Goal: Find contact information: Find contact information

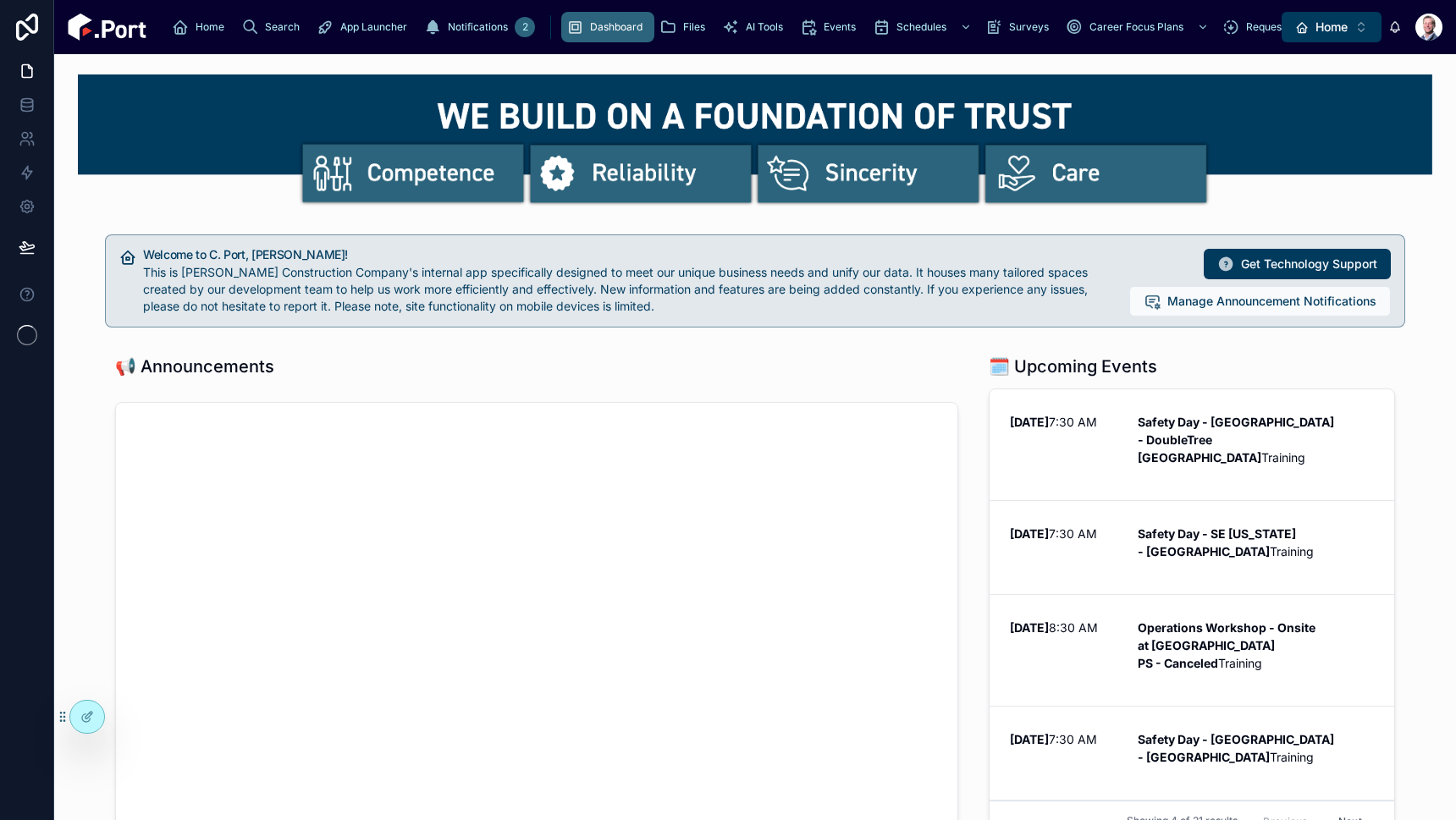
click at [1335, 41] on button "Home ⌥ 1" at bounding box center [1331, 27] width 100 height 31
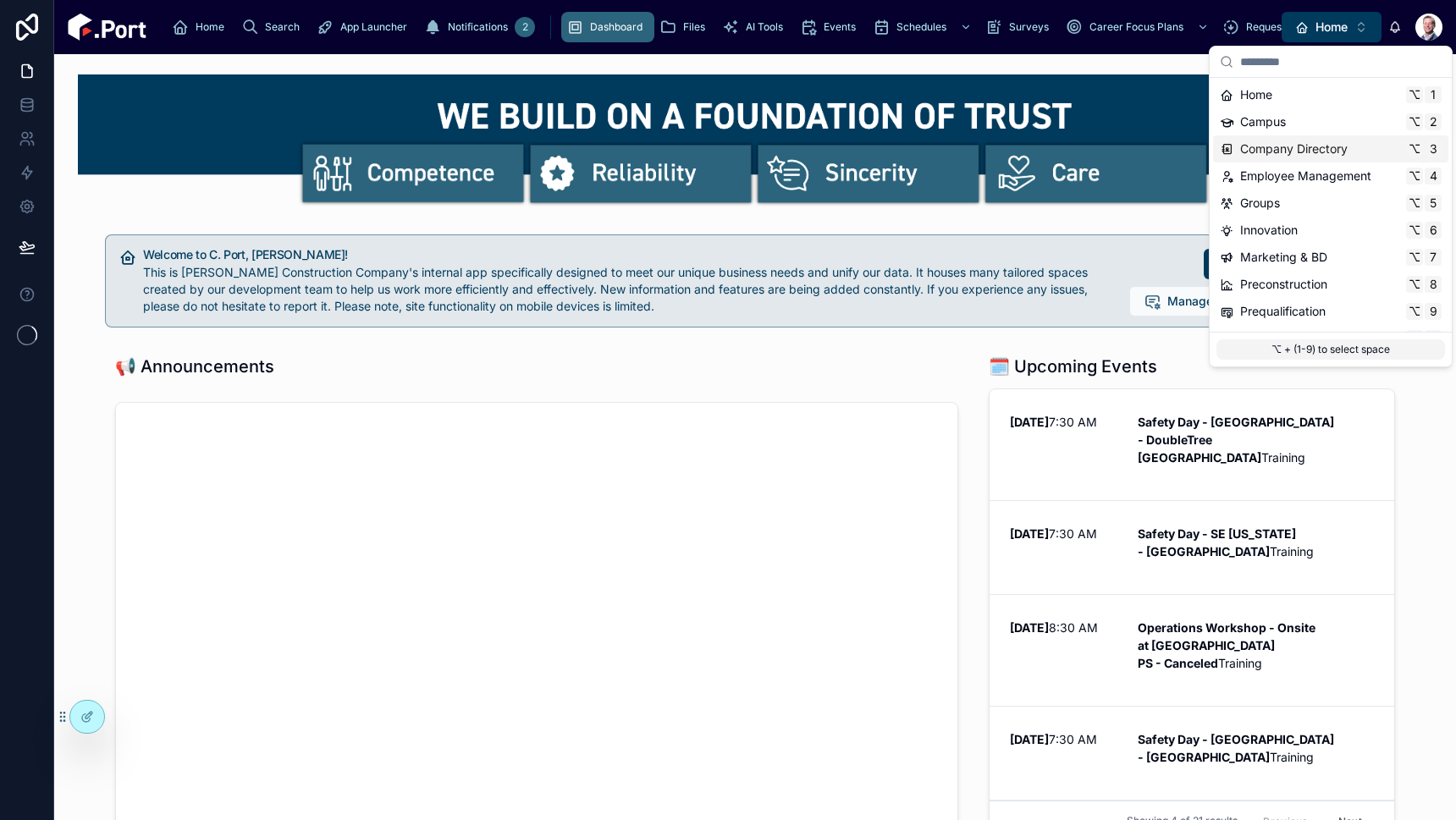
click at [1322, 144] on span "Company Directory" at bounding box center [1294, 149] width 108 height 17
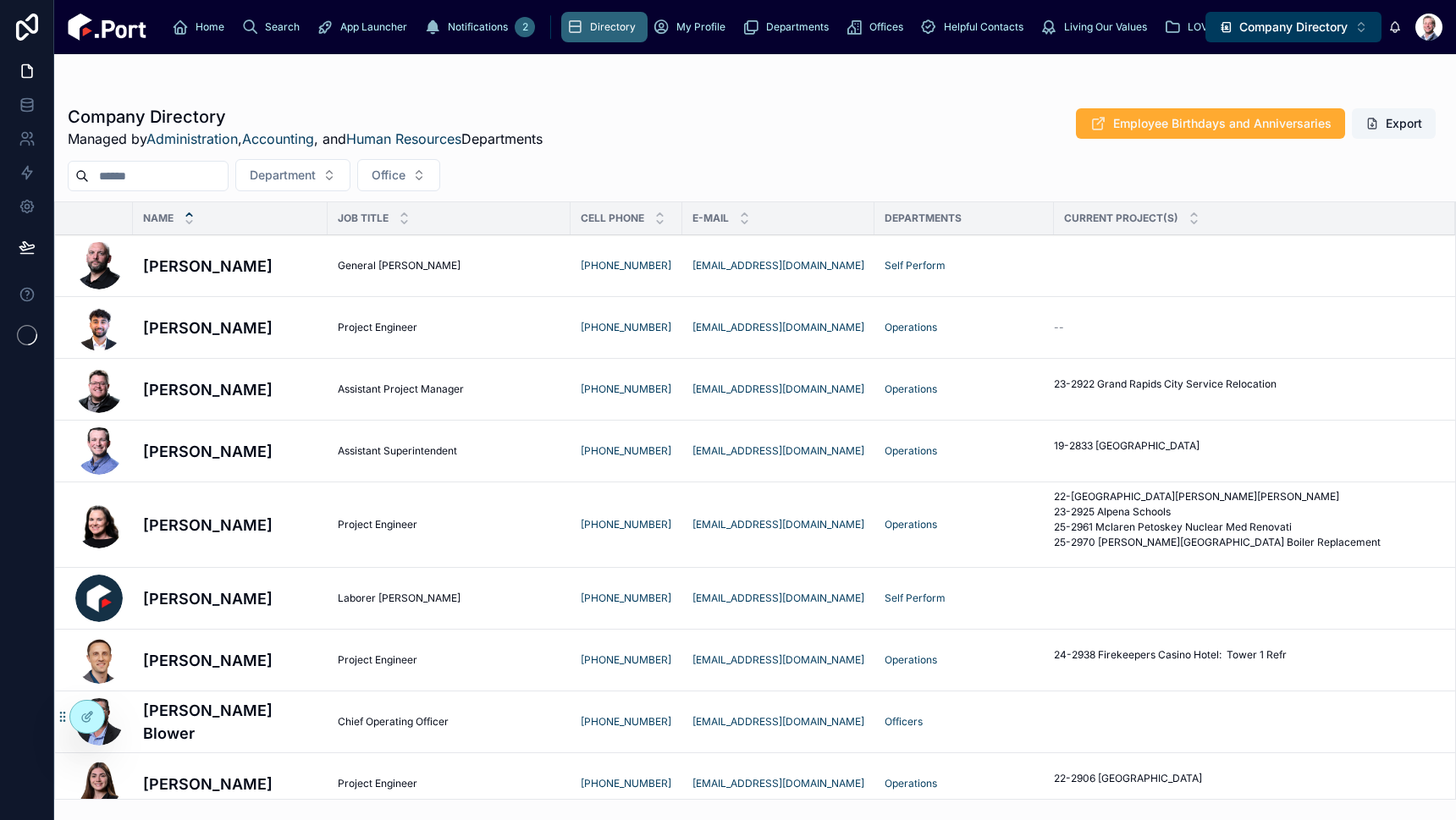
click at [206, 388] on h4 "[PERSON_NAME]" at bounding box center [230, 388] width 174 height 22
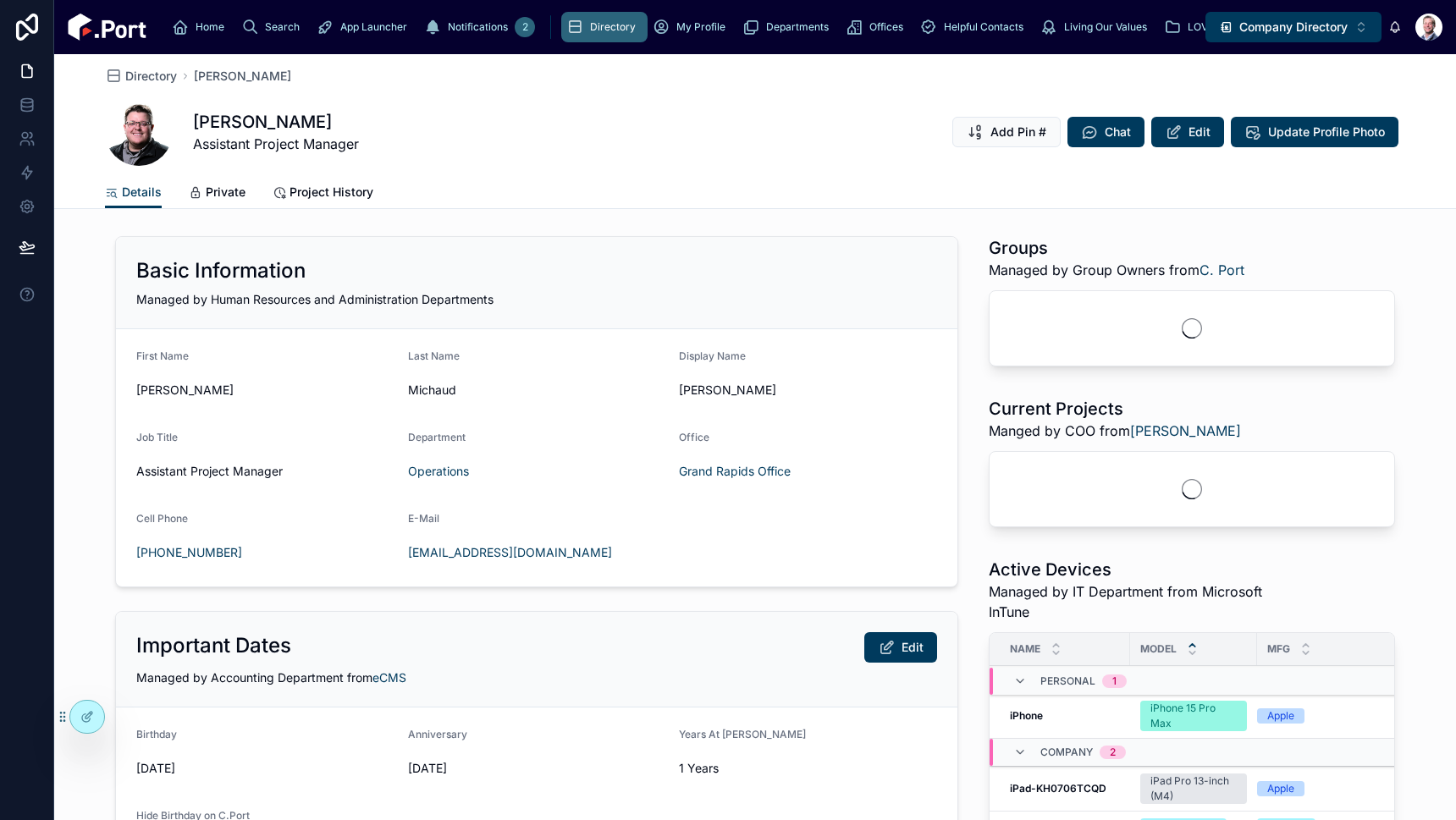
click at [167, 79] on span "Directory" at bounding box center [152, 75] width 52 height 17
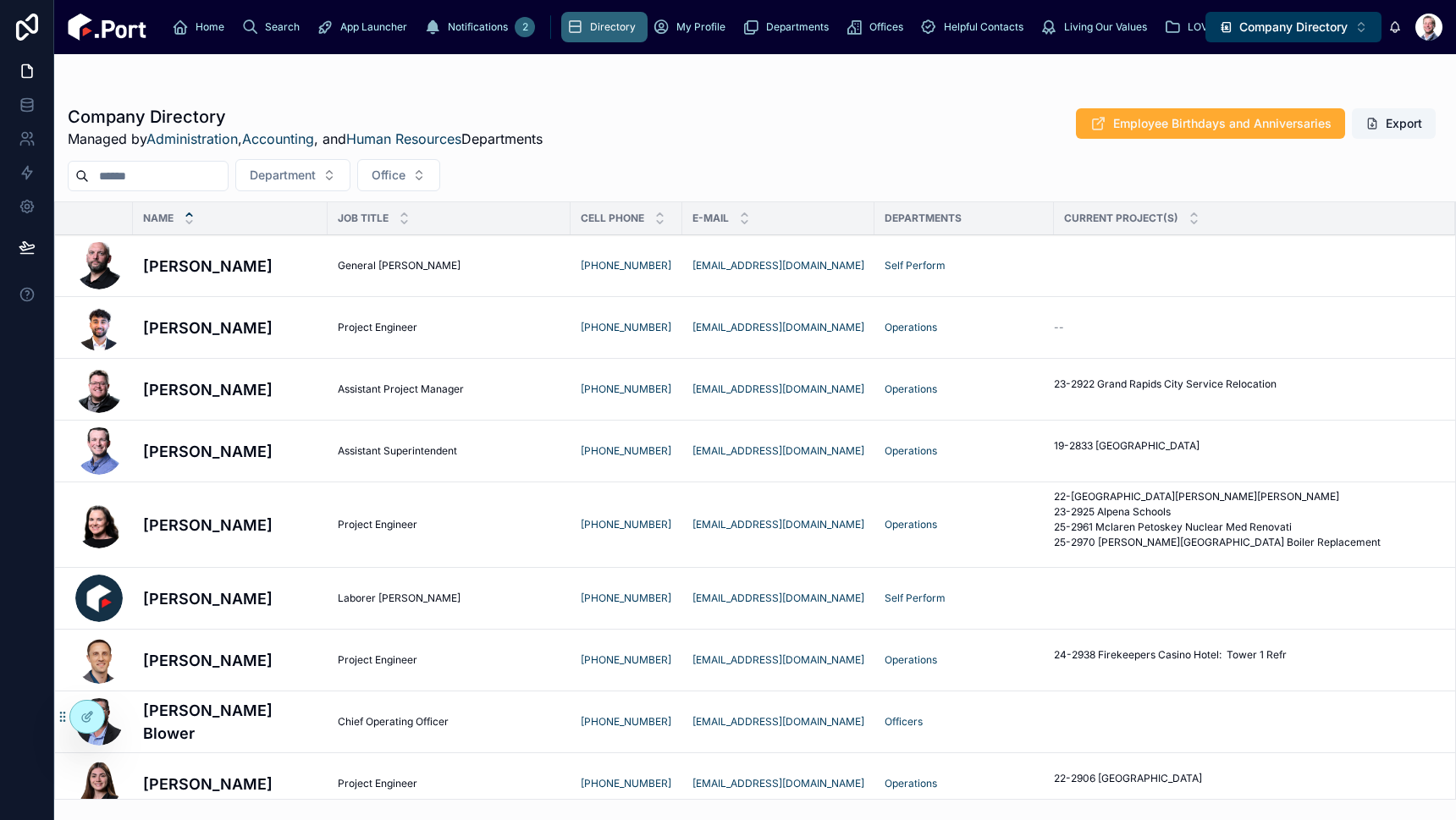
click at [171, 159] on div "Department Office" at bounding box center [754, 175] width 1401 height 32
click at [168, 170] on input "text" at bounding box center [158, 176] width 139 height 23
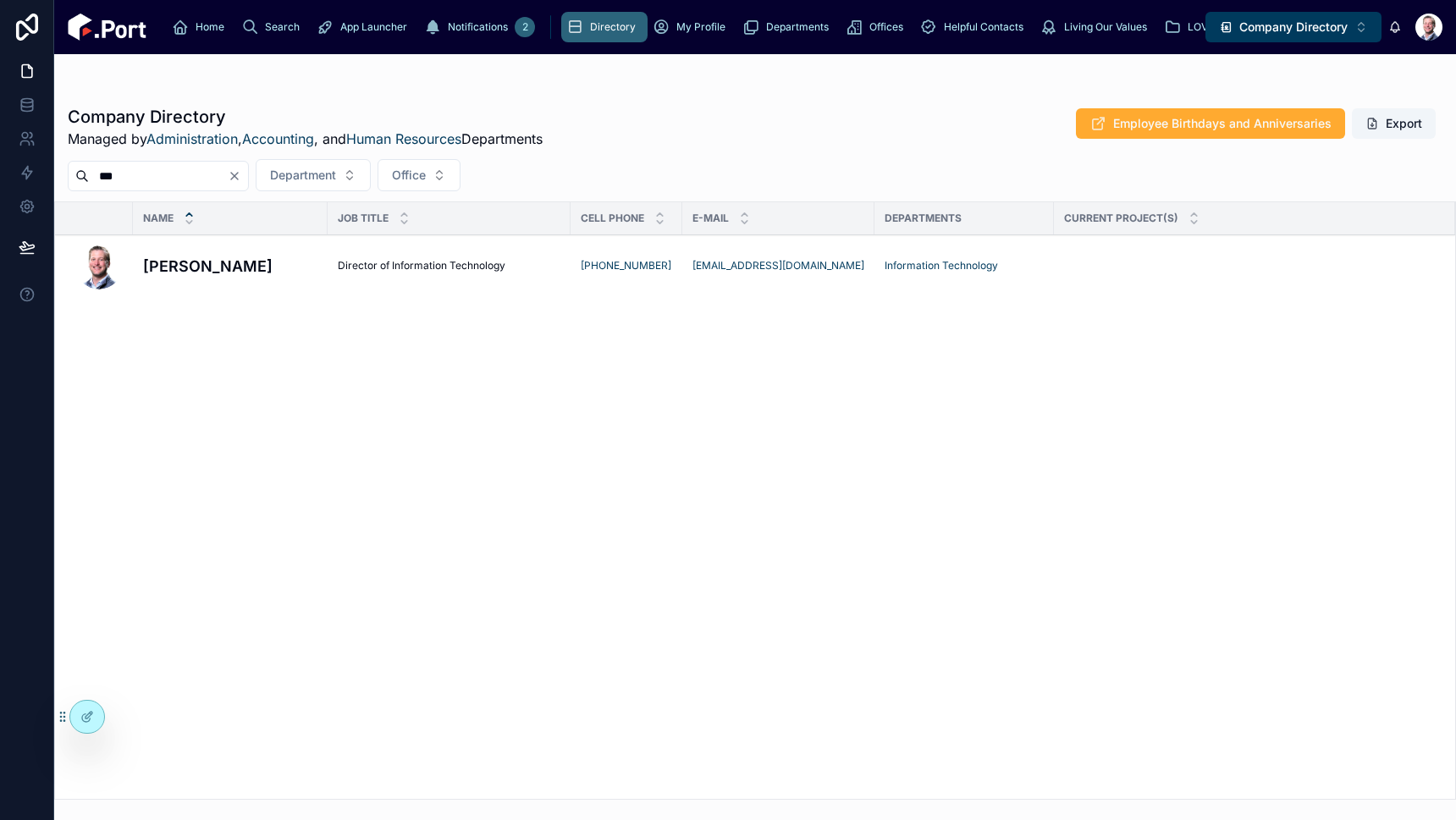
type input "***"
click at [174, 259] on h4 "[PERSON_NAME]" at bounding box center [230, 266] width 174 height 22
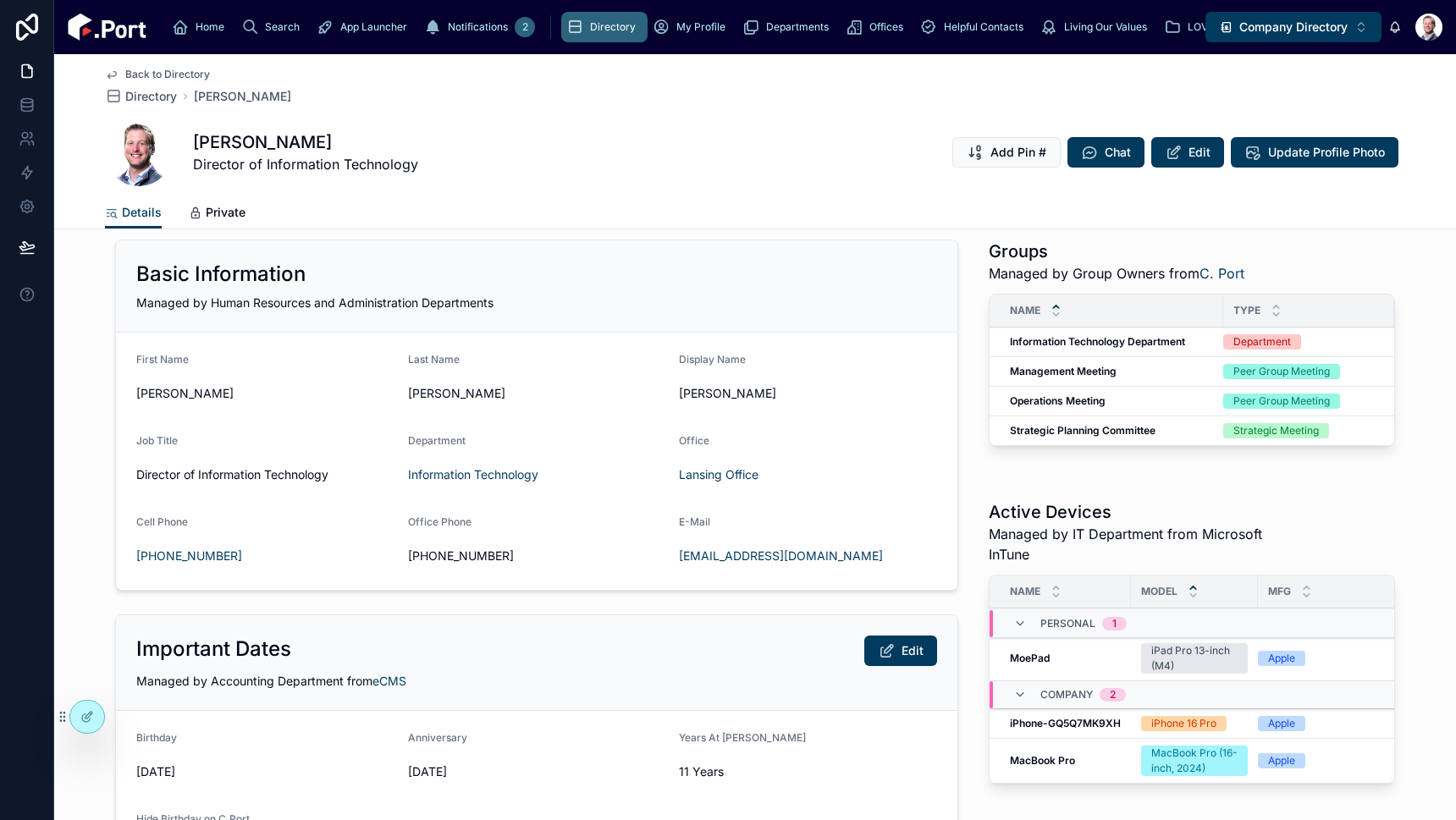
scroll to position [7, 0]
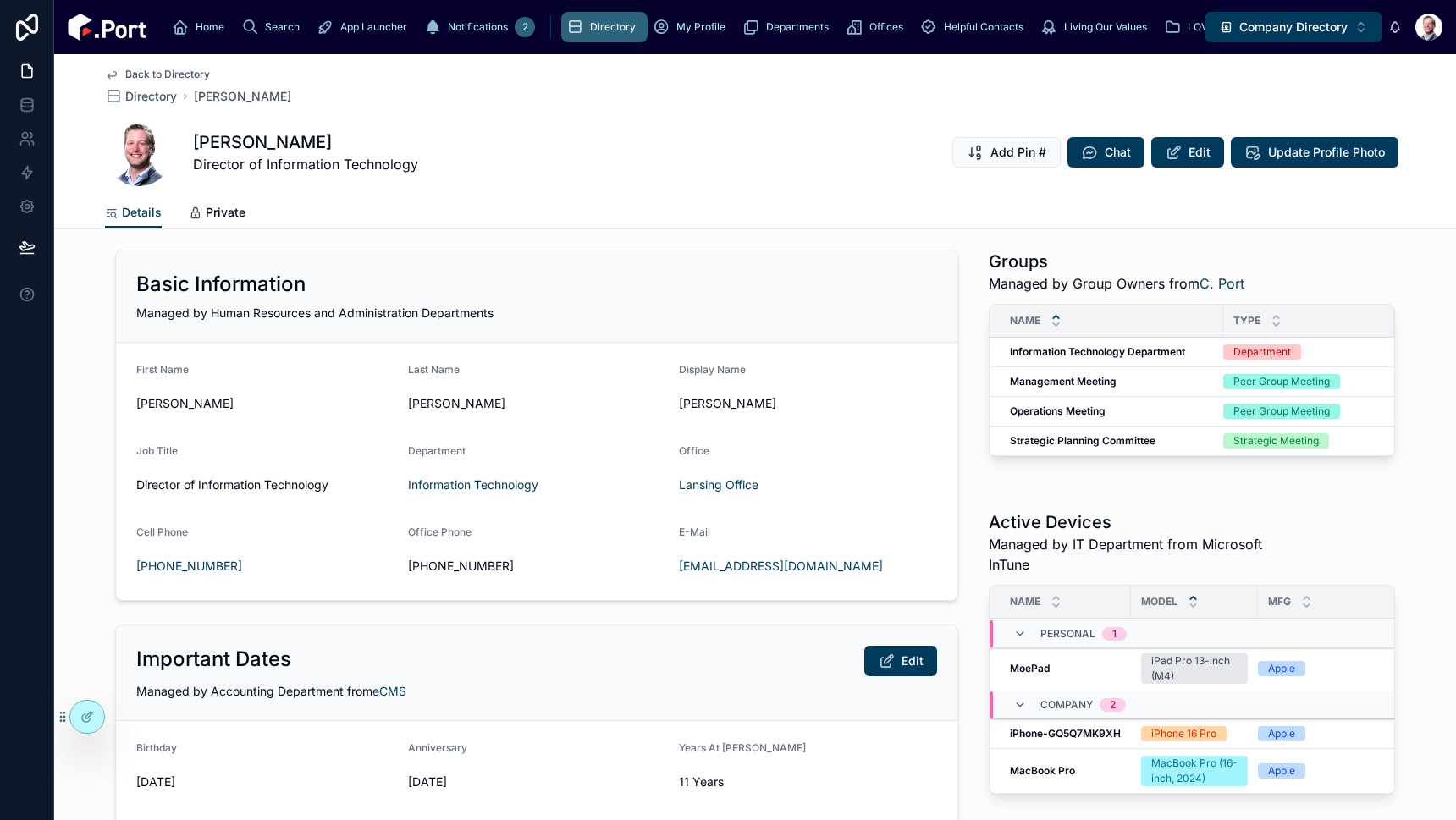
click at [676, 27] on span "My Profile" at bounding box center [700, 27] width 49 height 13
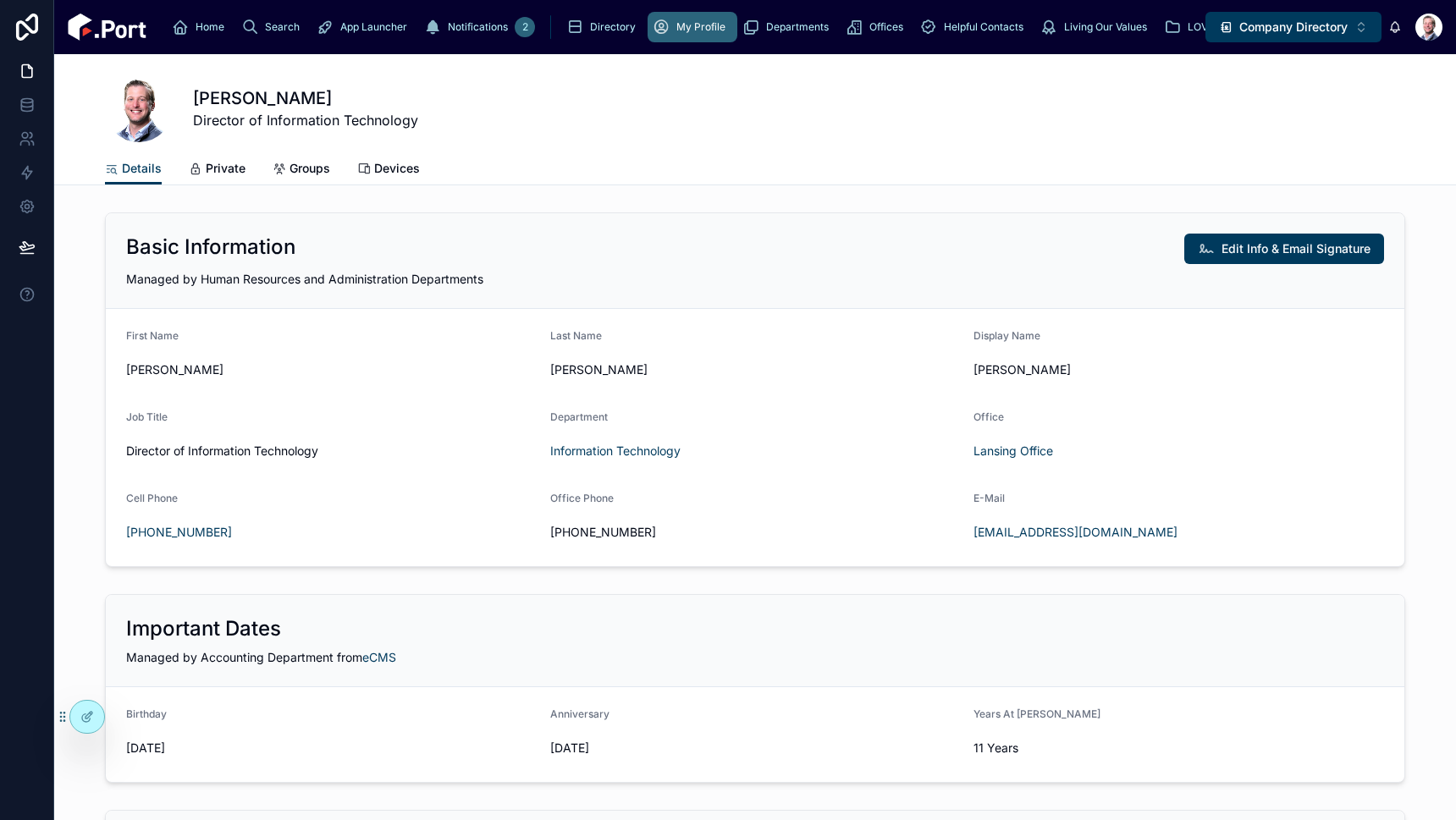
click at [1251, 250] on span "Edit Info & Email Signature" at bounding box center [1296, 249] width 149 height 17
click at [88, 712] on icon at bounding box center [89, 715] width 7 height 7
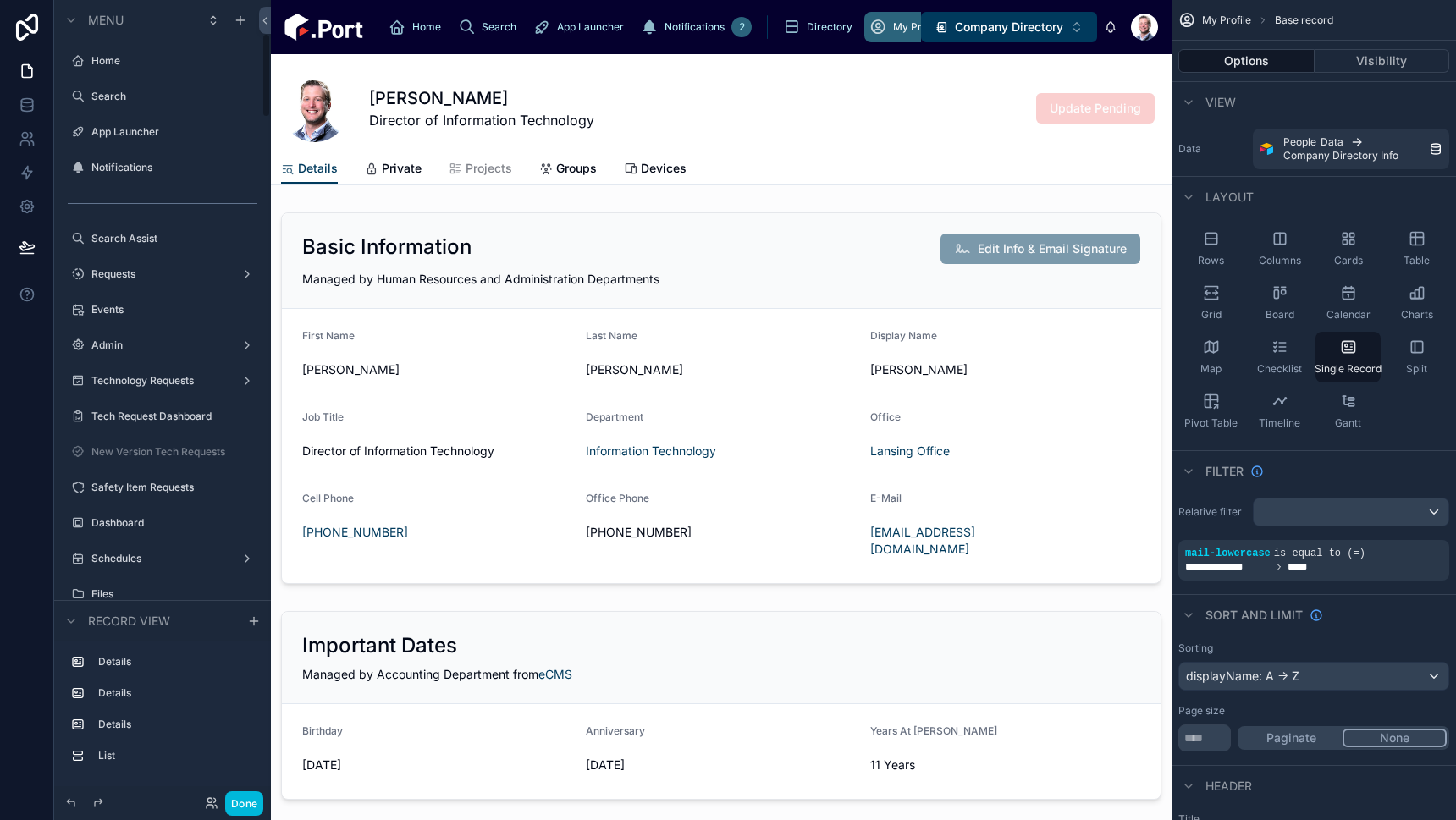
scroll to position [318, 0]
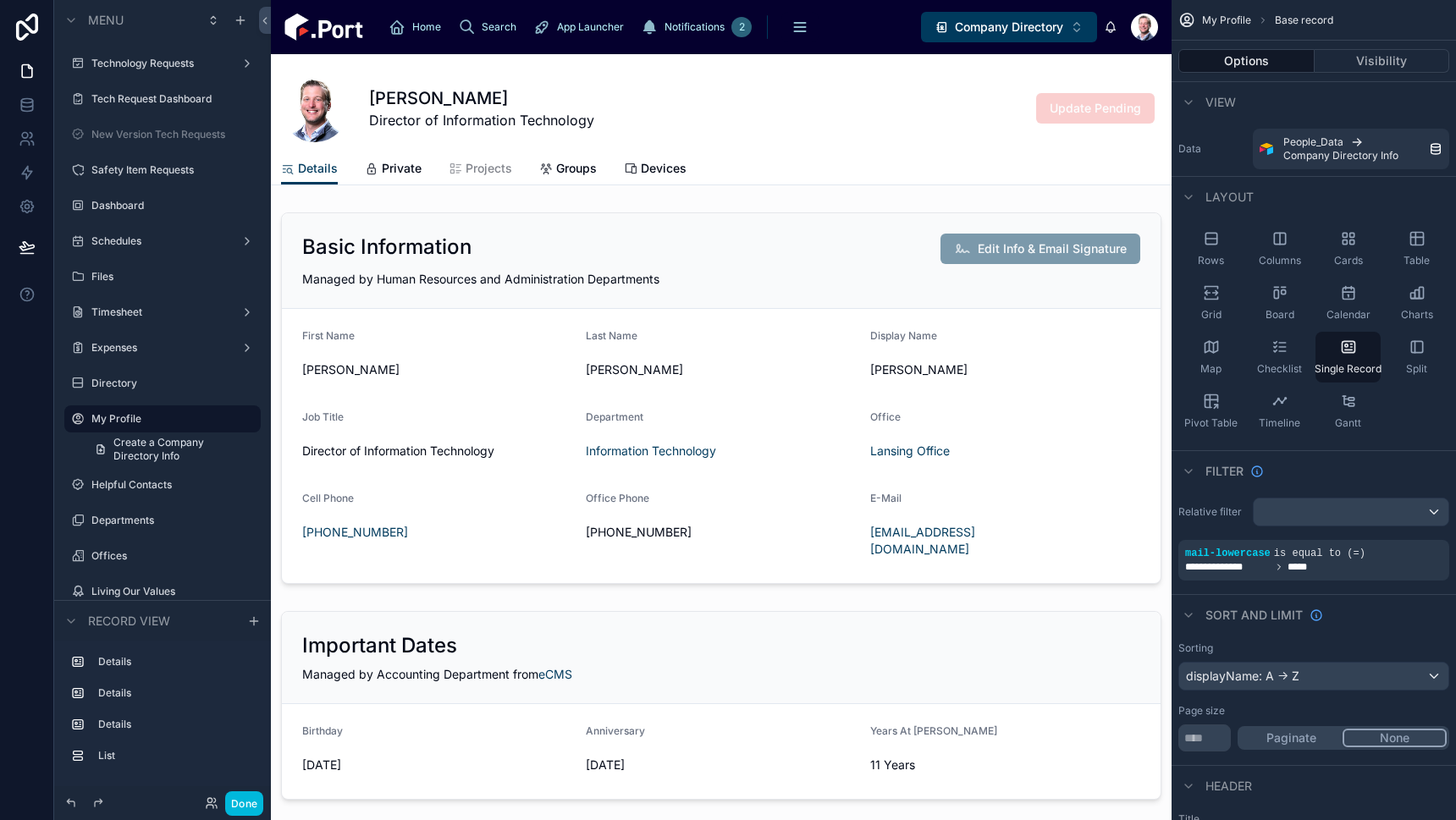
click at [857, 298] on div at bounding box center [721, 397] width 900 height 385
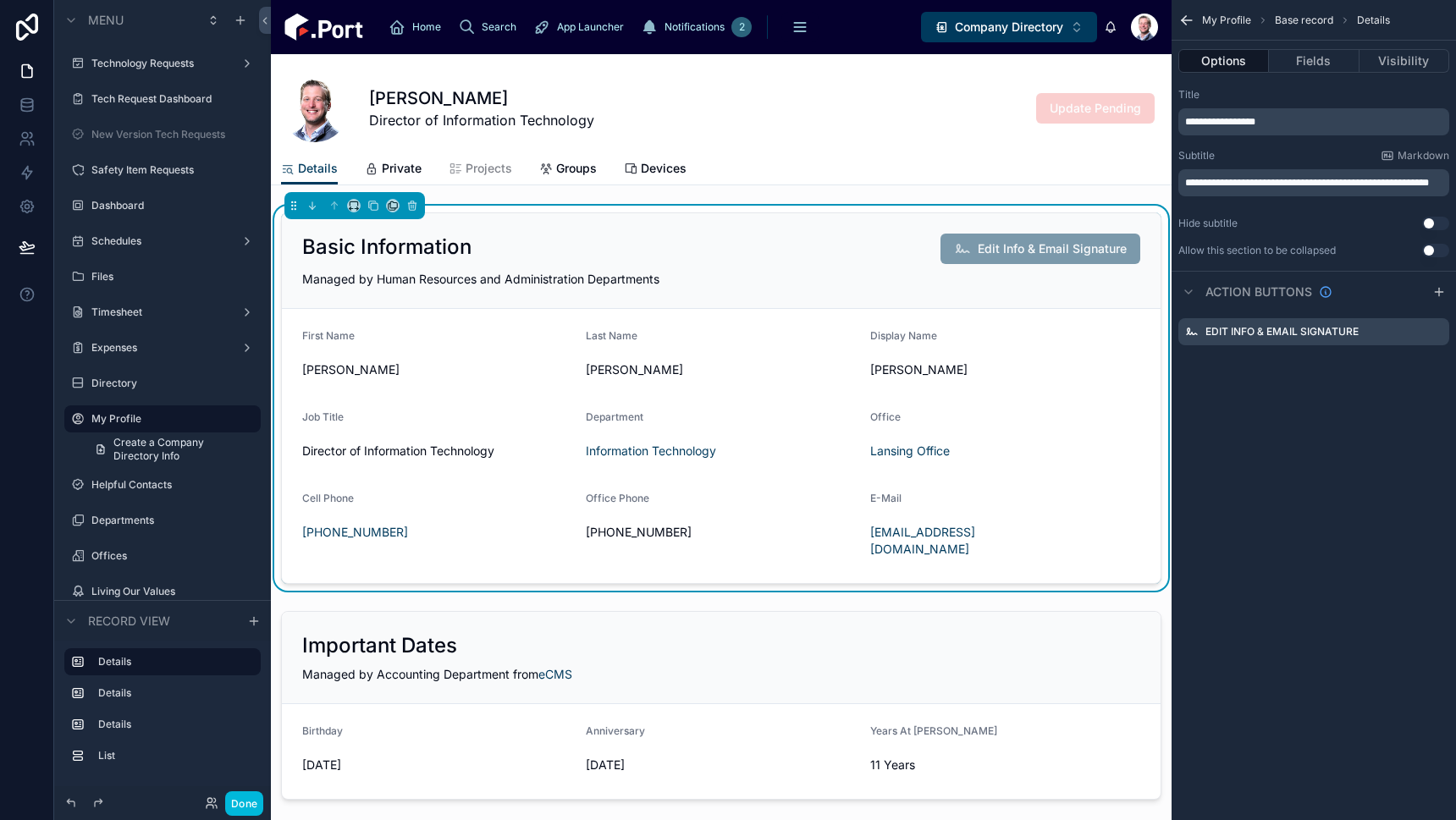
click at [0, 0] on icon "scrollable content" at bounding box center [0, 0] width 0 height 0
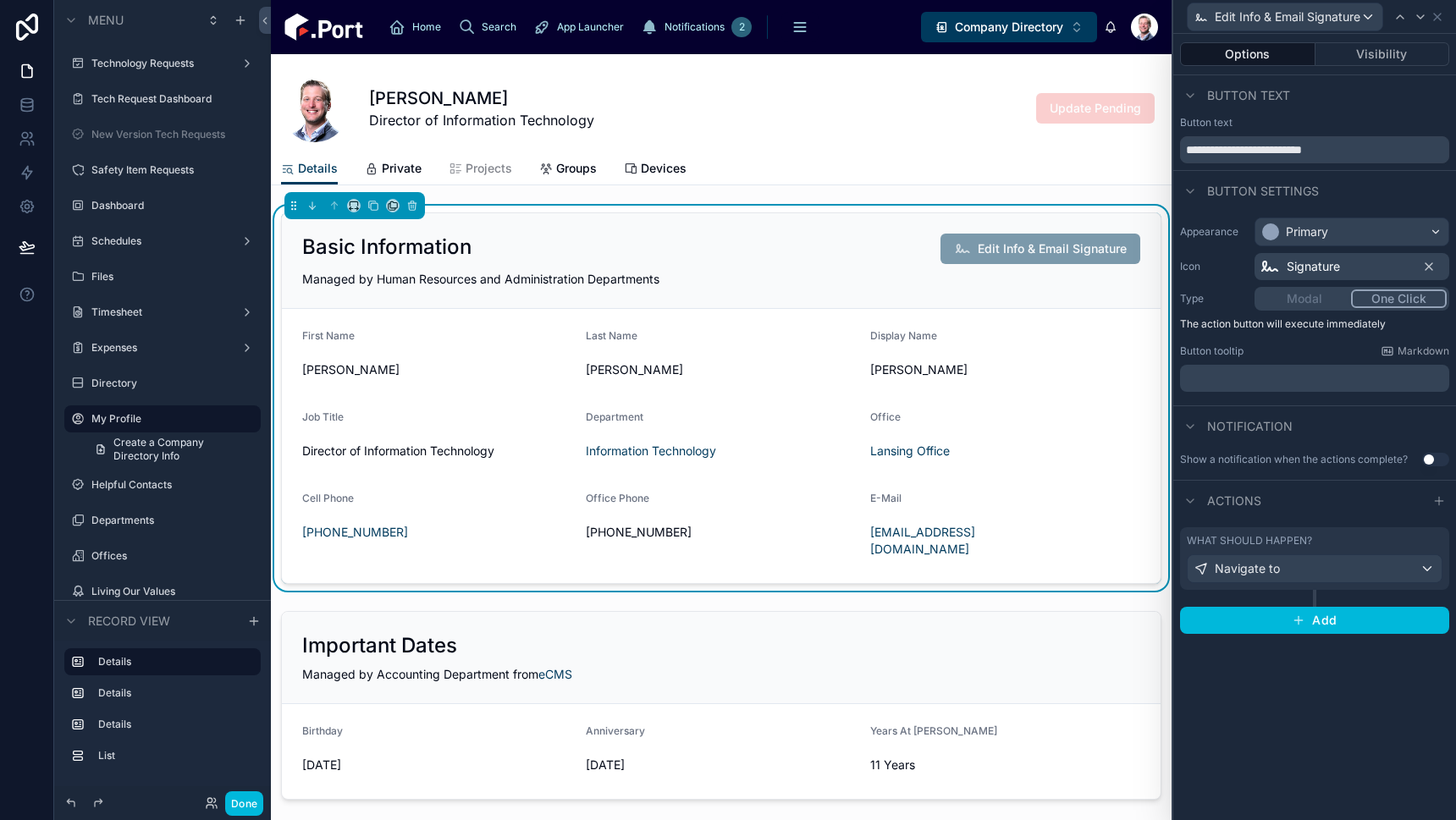
click at [1285, 543] on label "What should happen?" at bounding box center [1250, 540] width 126 height 13
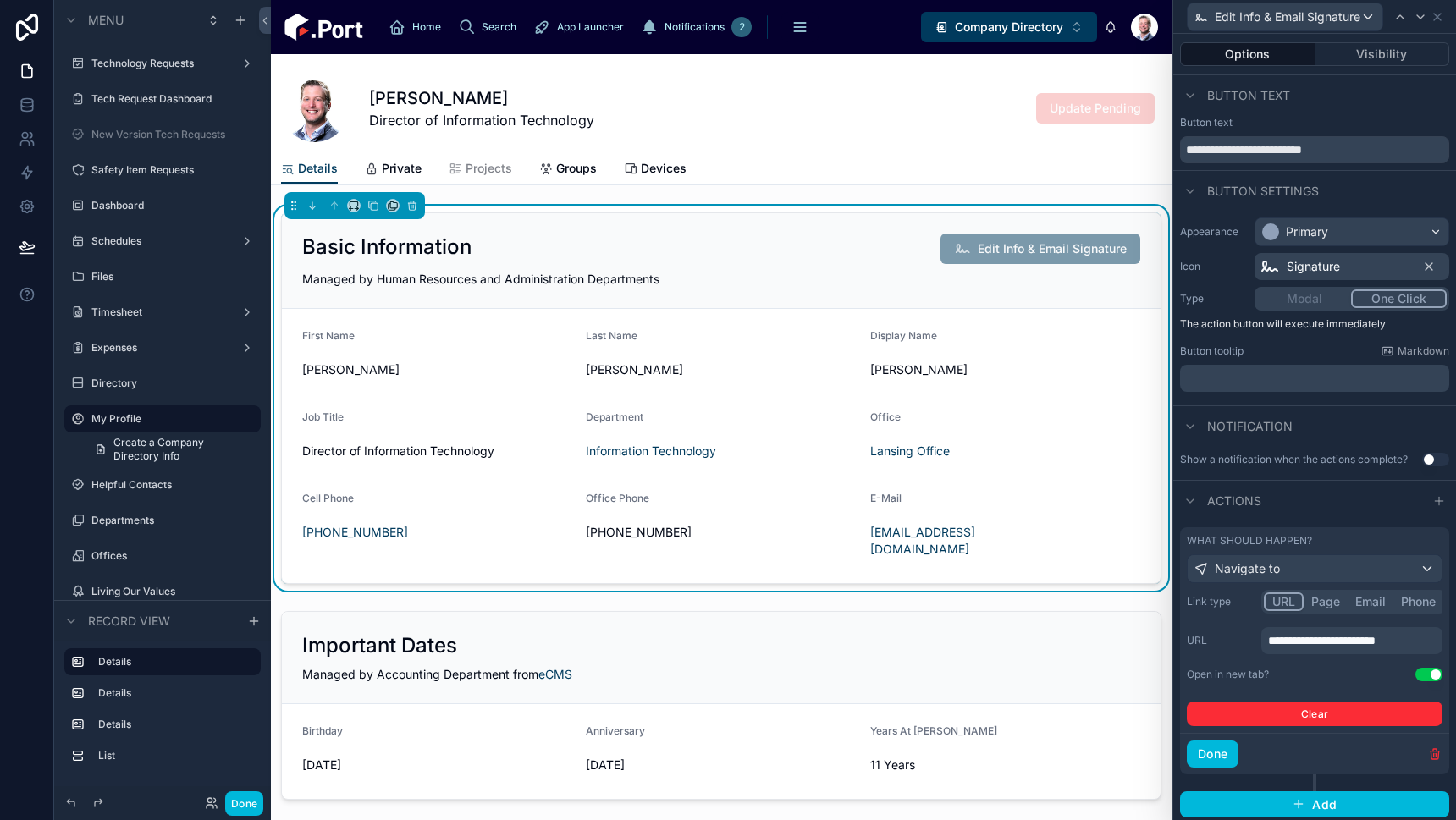
click at [1325, 644] on span "**********" at bounding box center [1321, 640] width 108 height 12
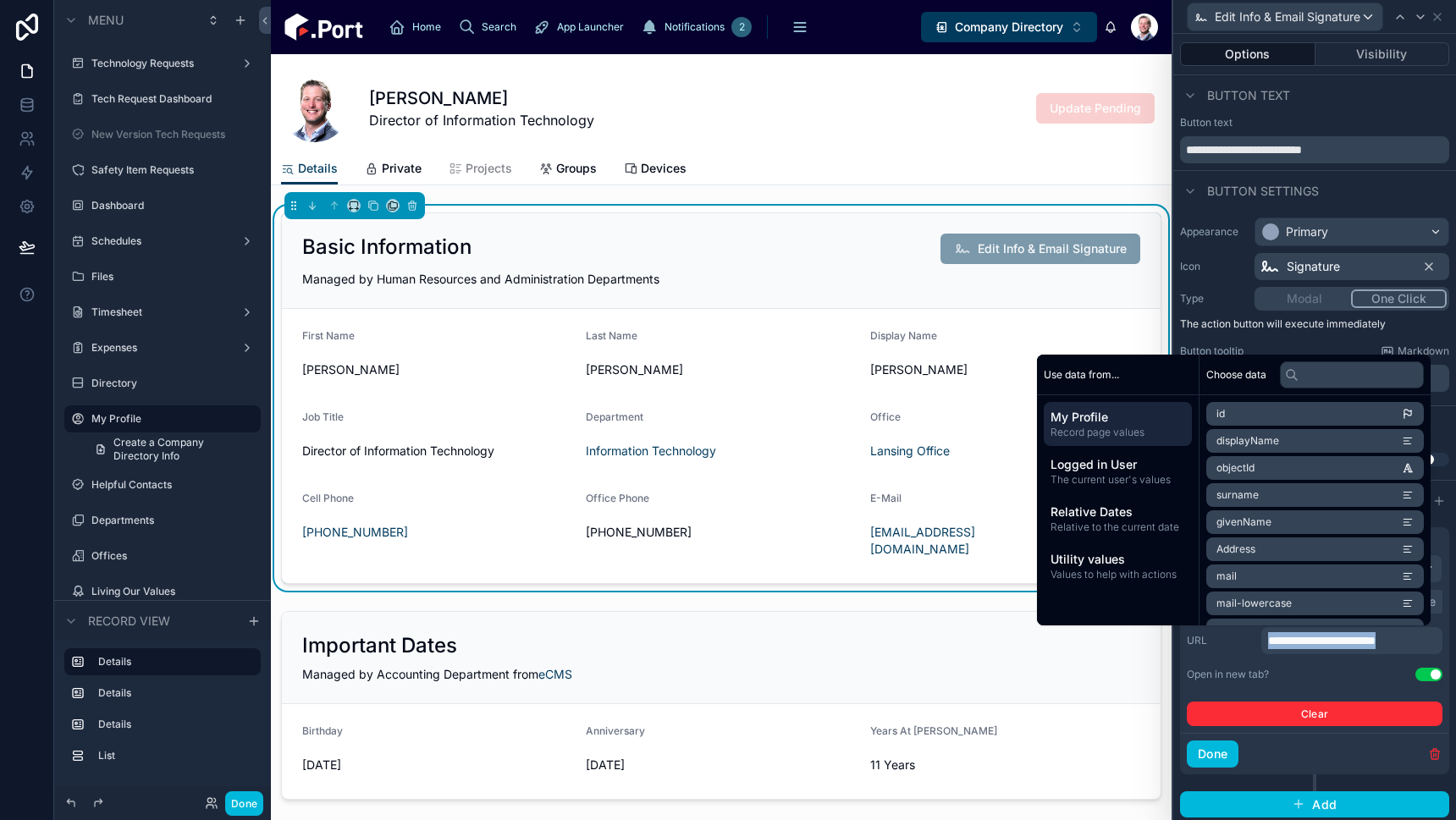
copy span "**********"
click at [962, 20] on span "Company Directory" at bounding box center [1009, 27] width 109 height 17
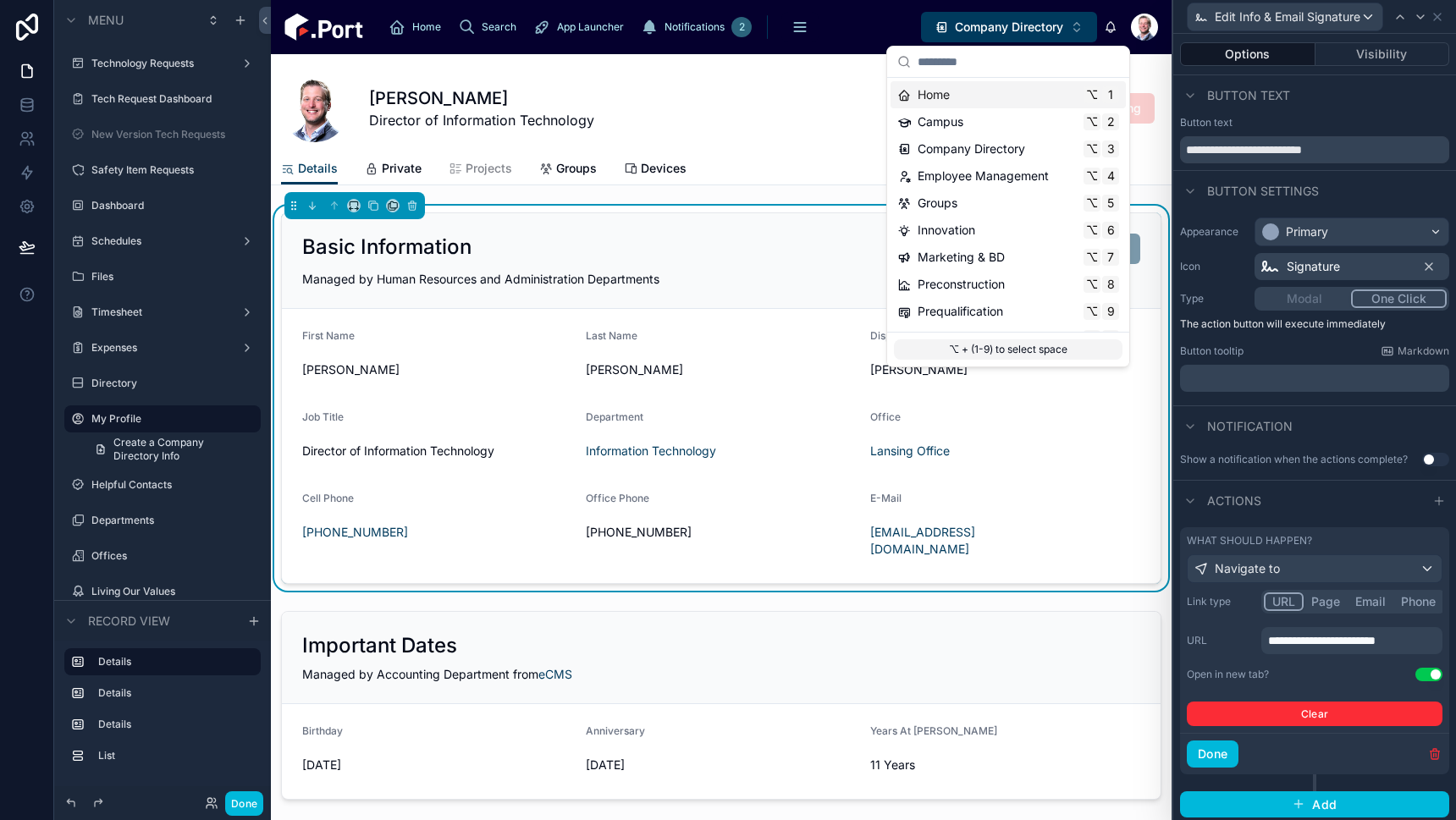
click at [631, 74] on div "[PERSON_NAME] Director of Information Technology Update Pending" at bounding box center [721, 108] width 881 height 67
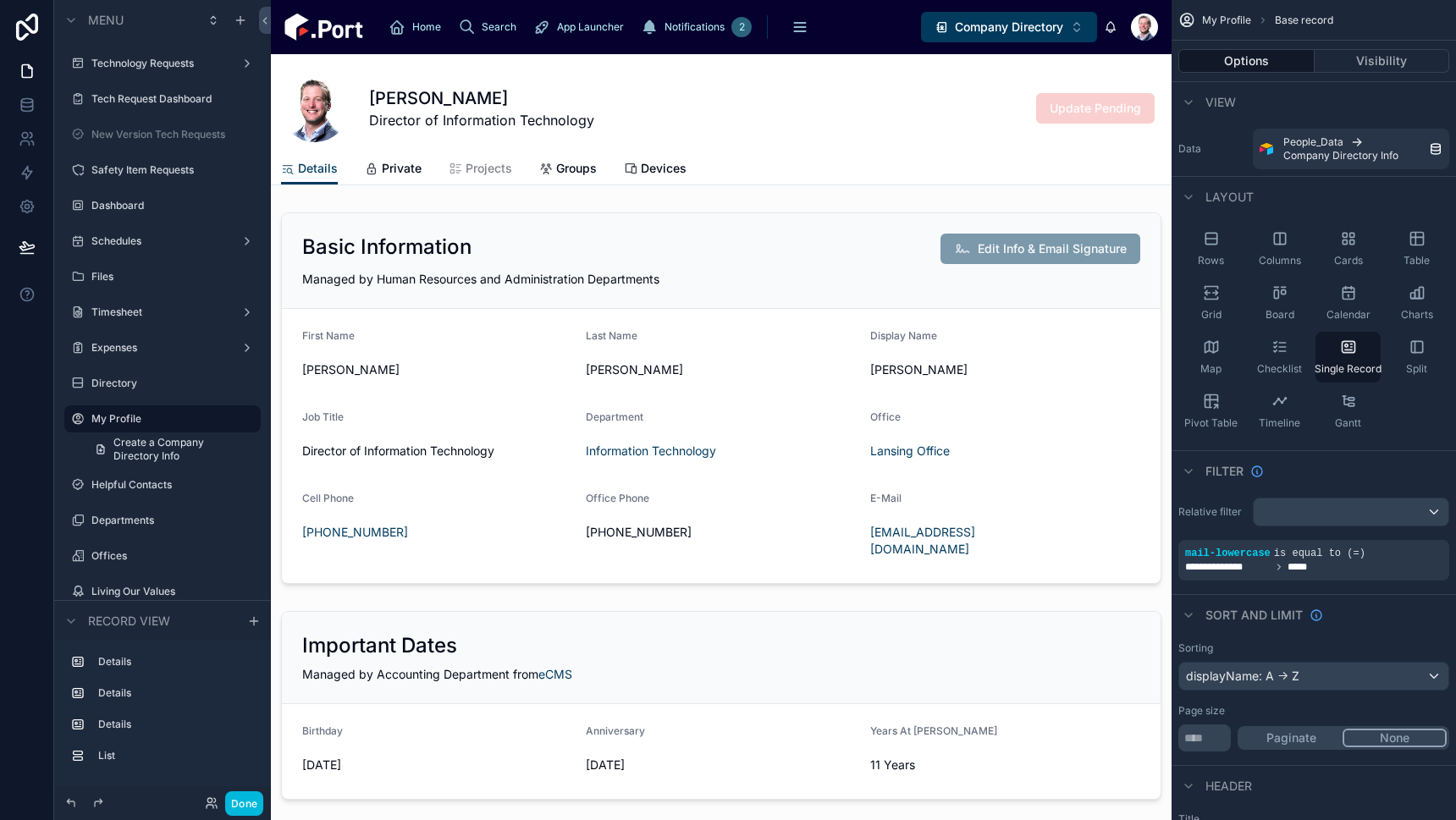
click at [987, 26] on span "Company Directory" at bounding box center [1009, 27] width 109 height 17
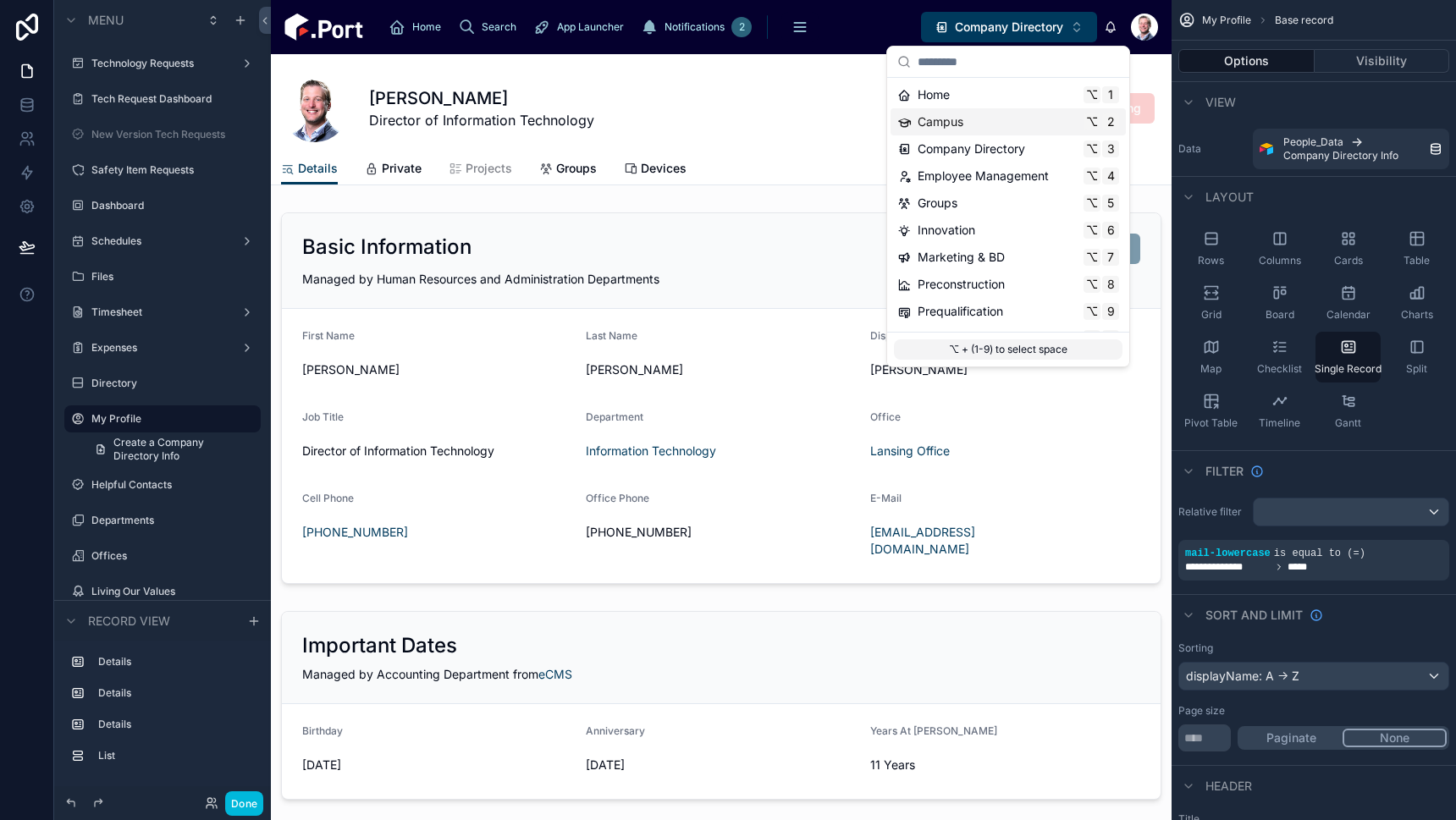
click at [976, 133] on div "Campus ⌥ 2" at bounding box center [1008, 122] width 235 height 27
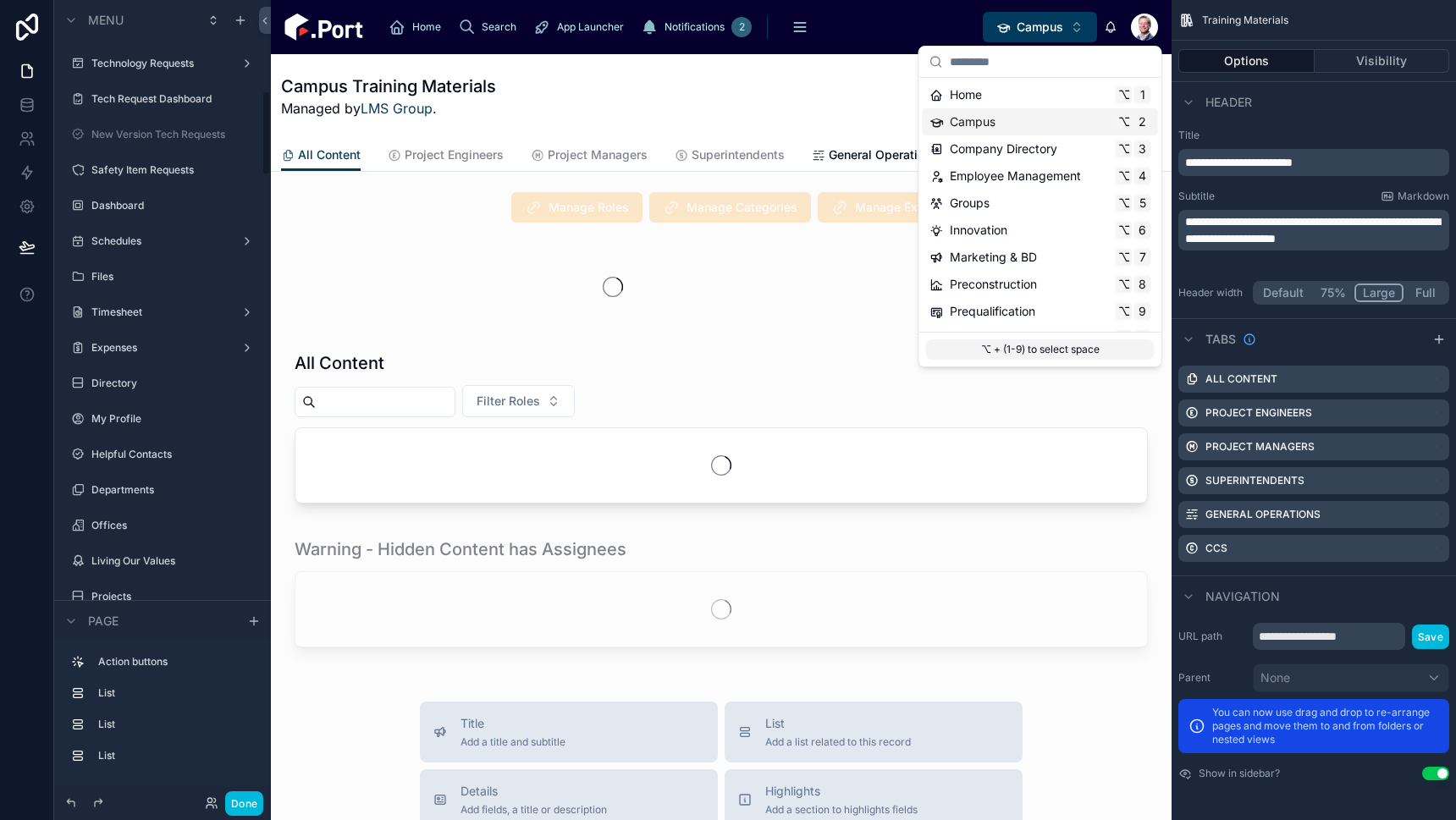
click at [1031, 38] on button "Campus ⌥ 2" at bounding box center [1039, 27] width 114 height 31
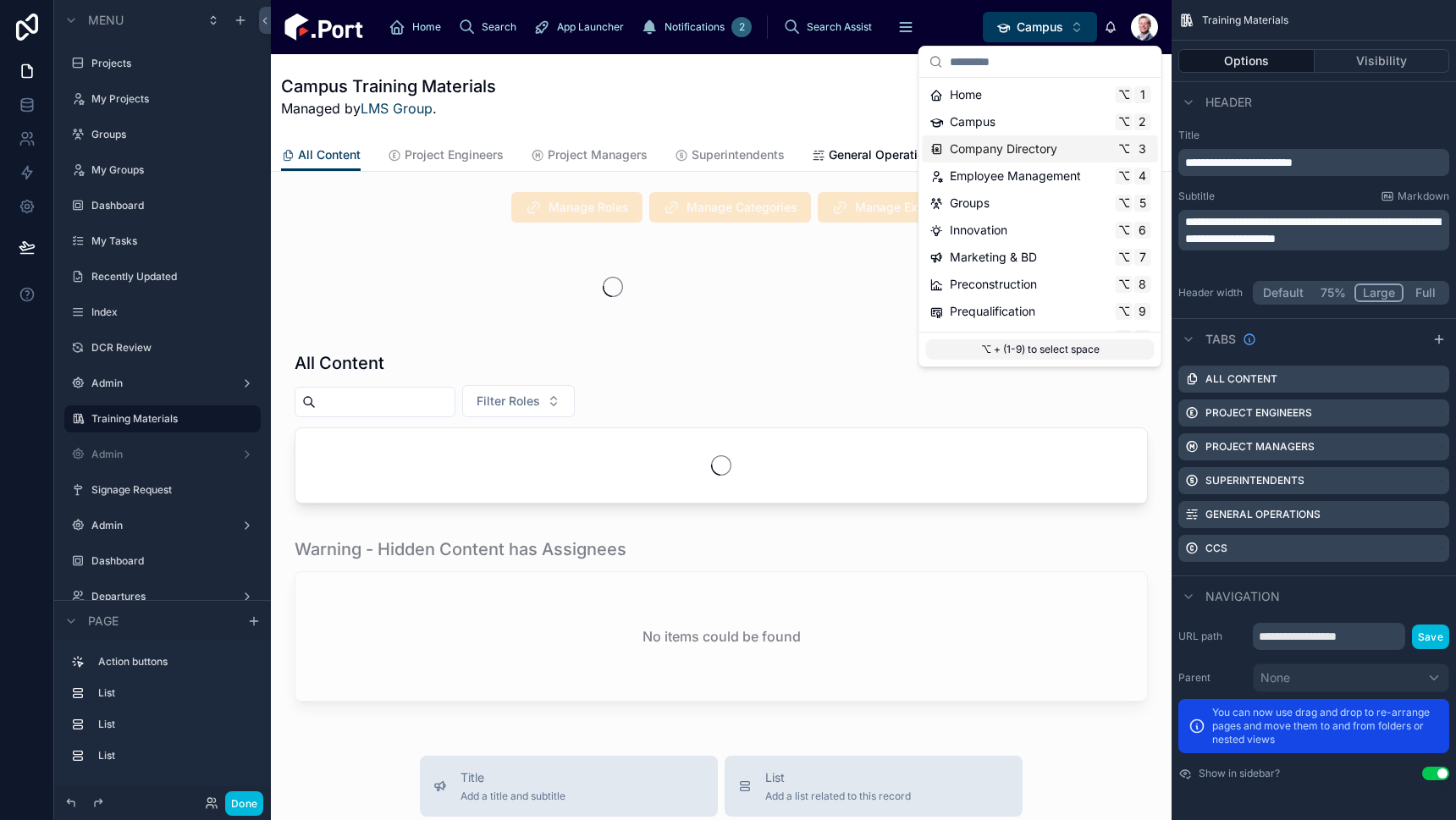
click at [1000, 159] on div "Company Directory ⌥ 3" at bounding box center [1040, 149] width 235 height 27
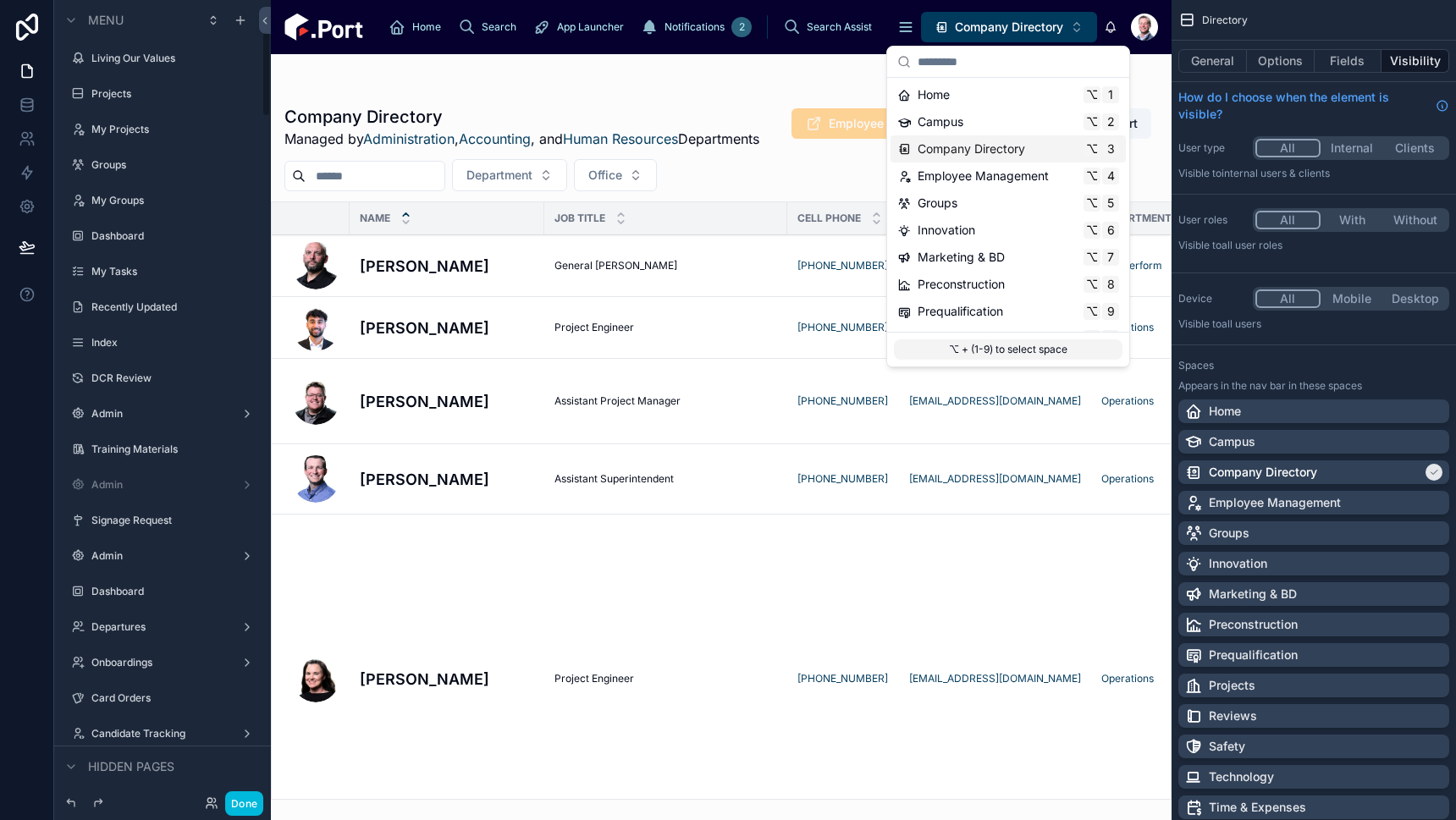
scroll to position [282, 0]
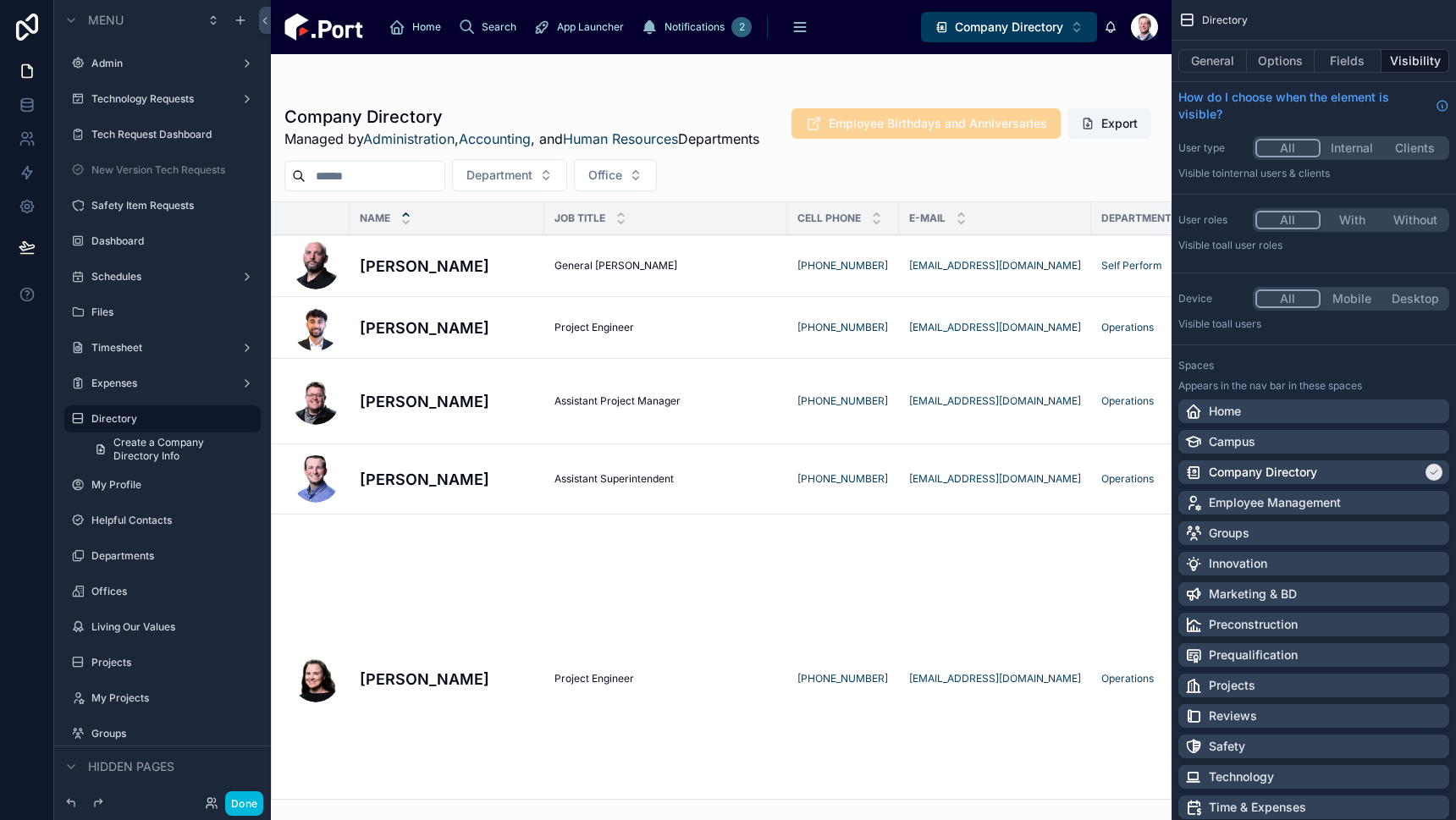
click at [399, 428] on div at bounding box center [721, 436] width 900 height 765
click at [425, 413] on h4 "[PERSON_NAME]" at bounding box center [447, 401] width 174 height 22
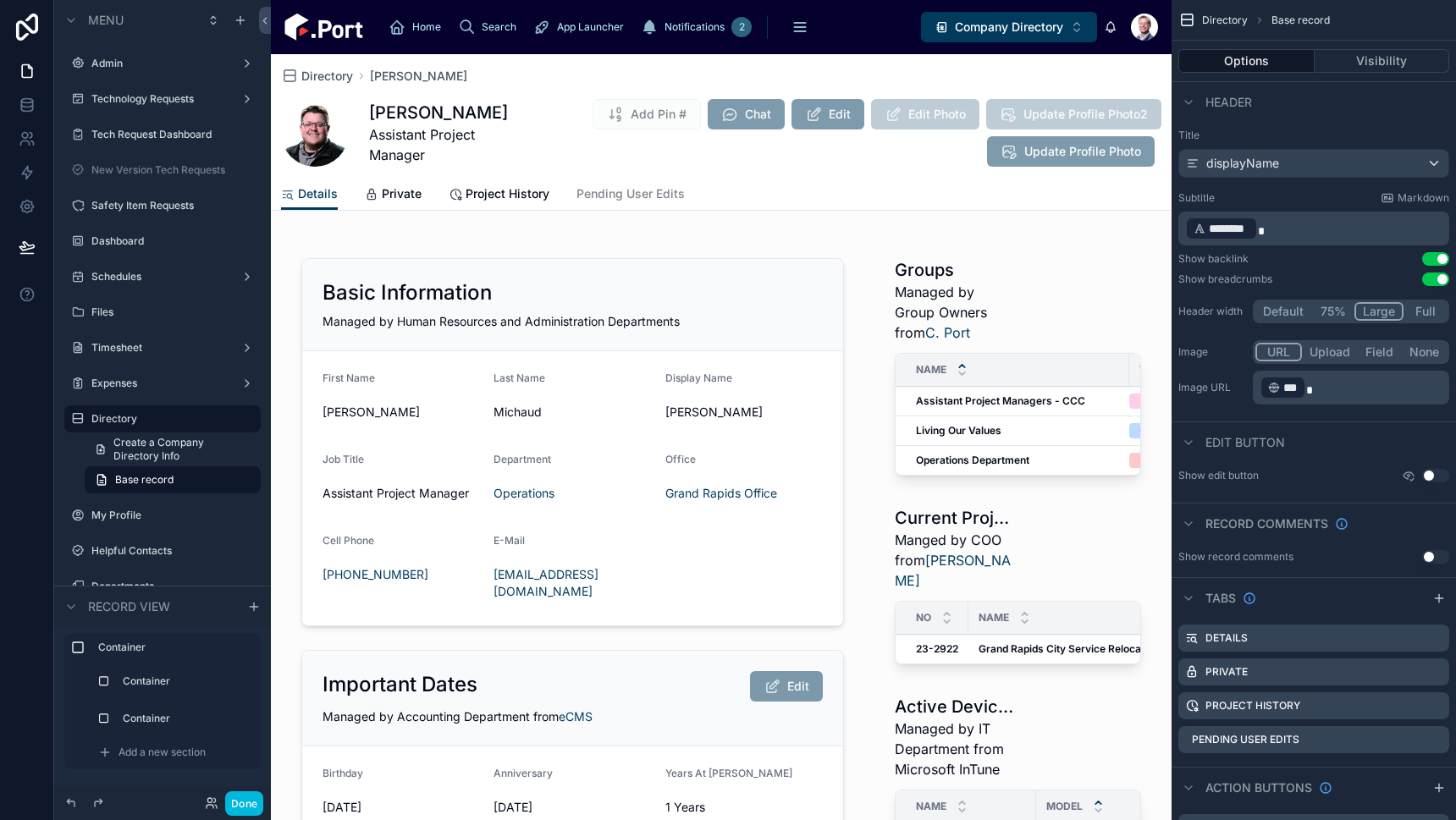
click at [1047, 308] on div at bounding box center [721, 805] width 900 height 1149
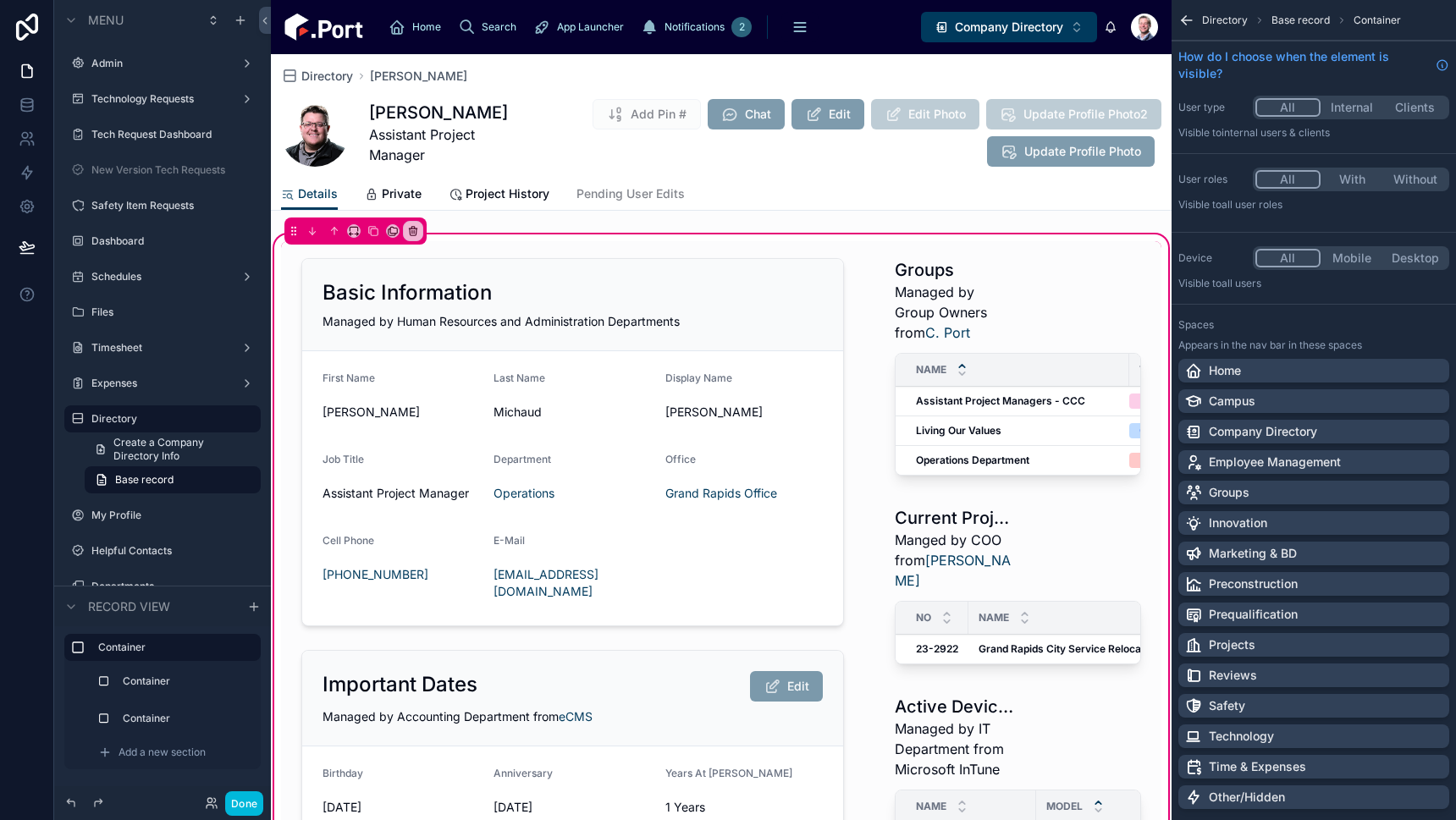
click at [990, 294] on div at bounding box center [1018, 806] width 287 height 1130
click at [1013, 312] on div at bounding box center [1018, 806] width 287 height 1130
click at [925, 301] on div at bounding box center [1018, 806] width 287 height 1130
click at [989, 367] on div "Name" at bounding box center [1013, 370] width 233 height 32
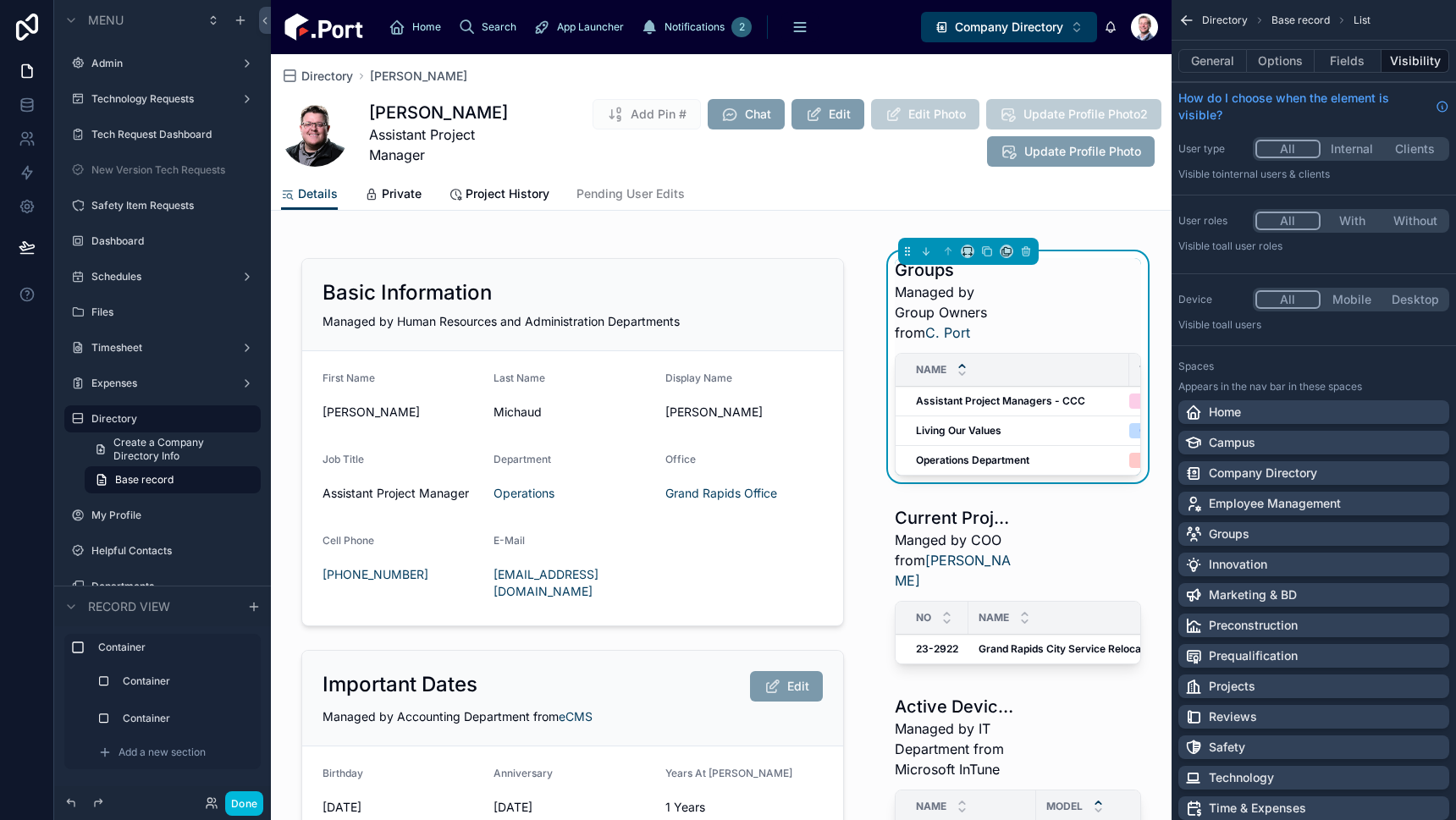
click at [1297, 65] on button "Options" at bounding box center [1280, 61] width 67 height 23
